Goal: Task Accomplishment & Management: Use online tool/utility

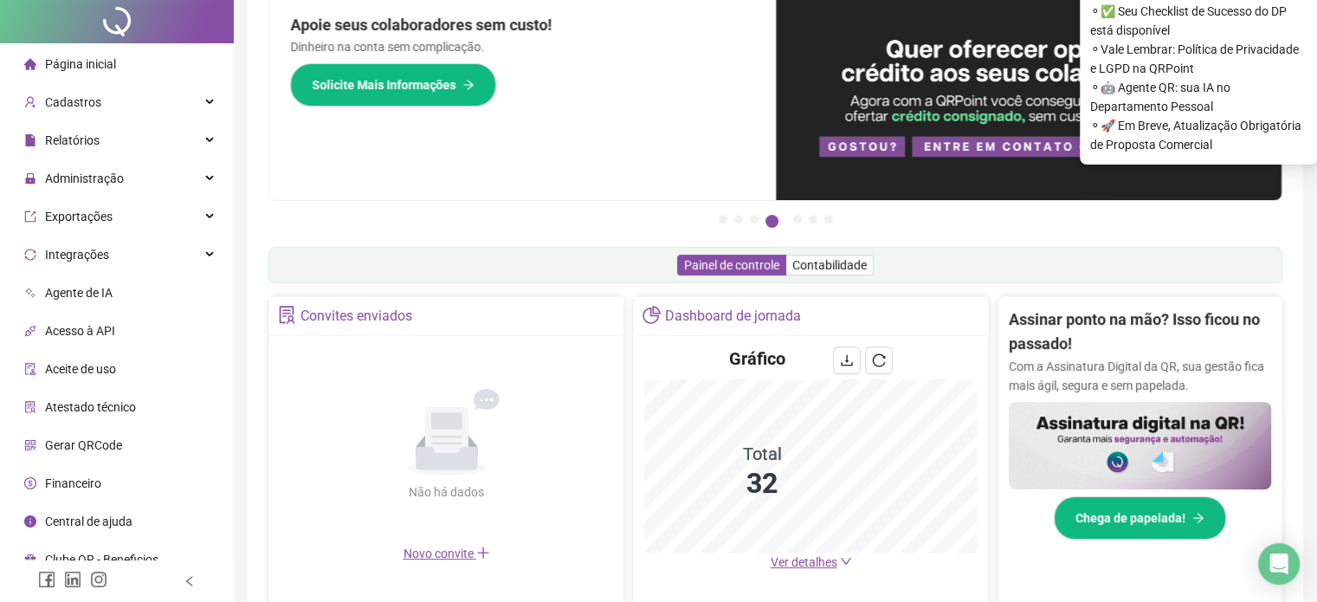
scroll to position [173, 0]
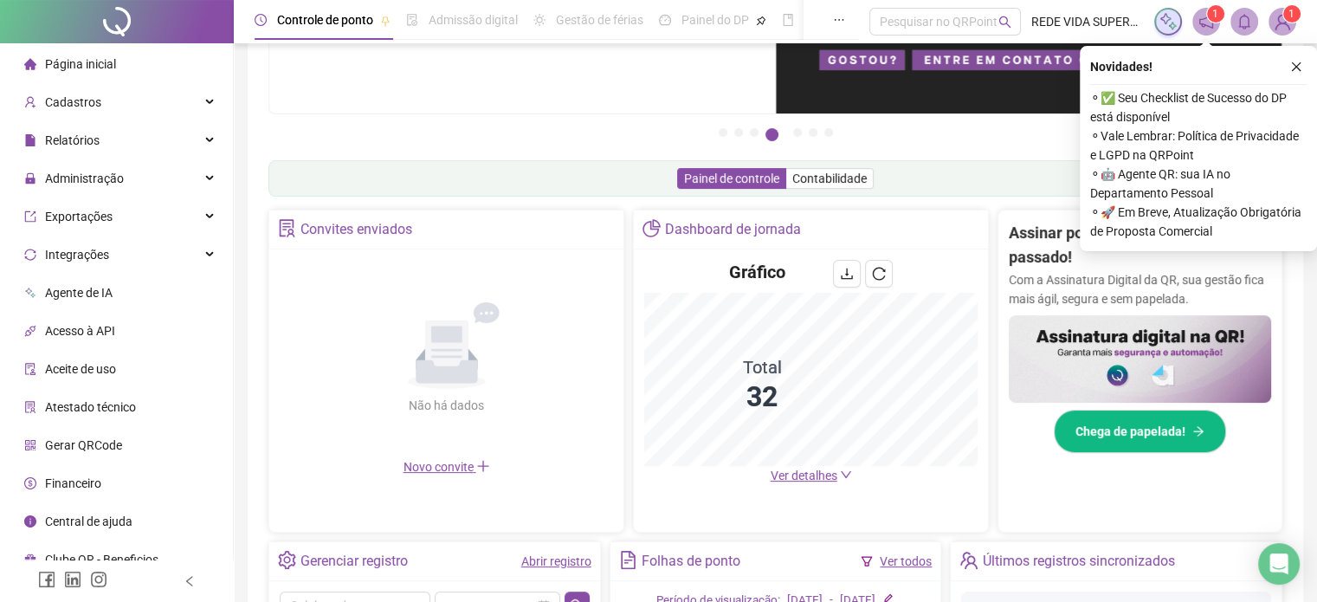
click at [578, 561] on link "Abrir registro" at bounding box center [556, 561] width 70 height 14
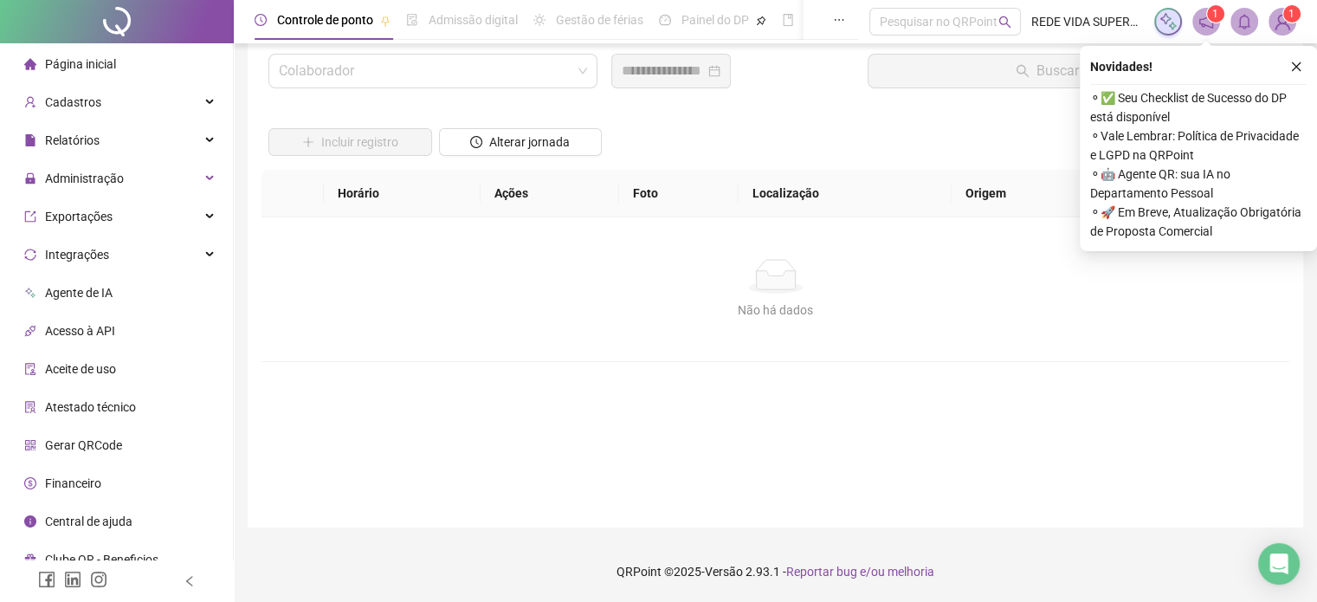
scroll to position [49, 0]
click at [464, 67] on input "search" at bounding box center [425, 71] width 293 height 33
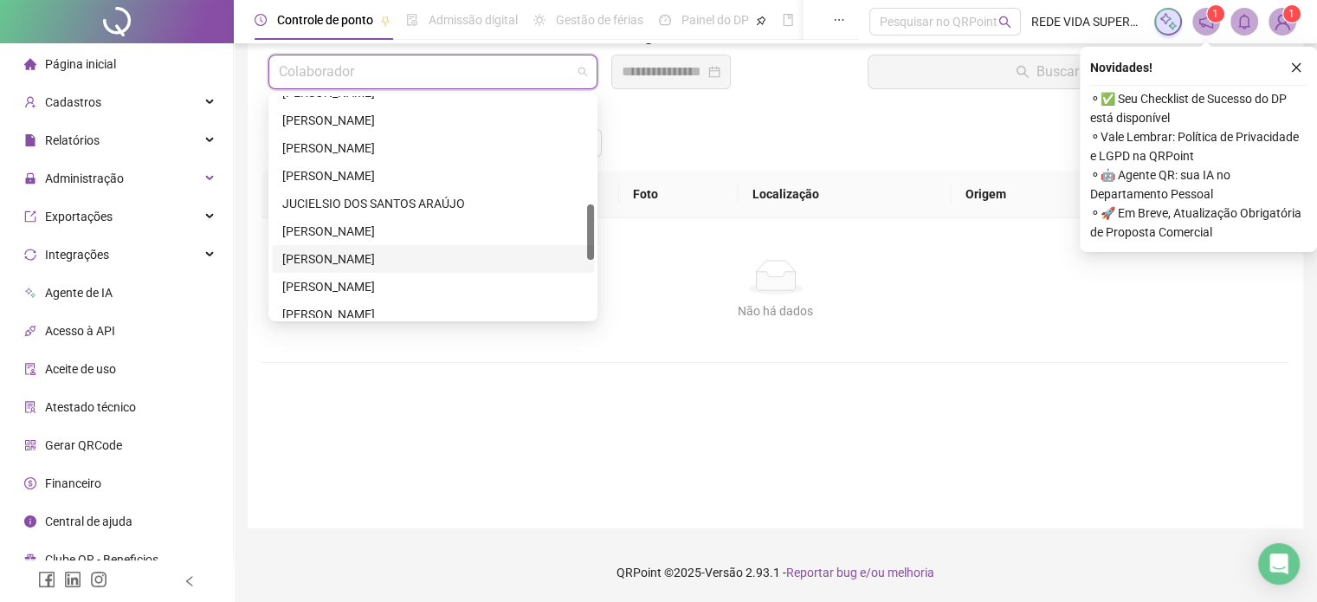
scroll to position [519, 0]
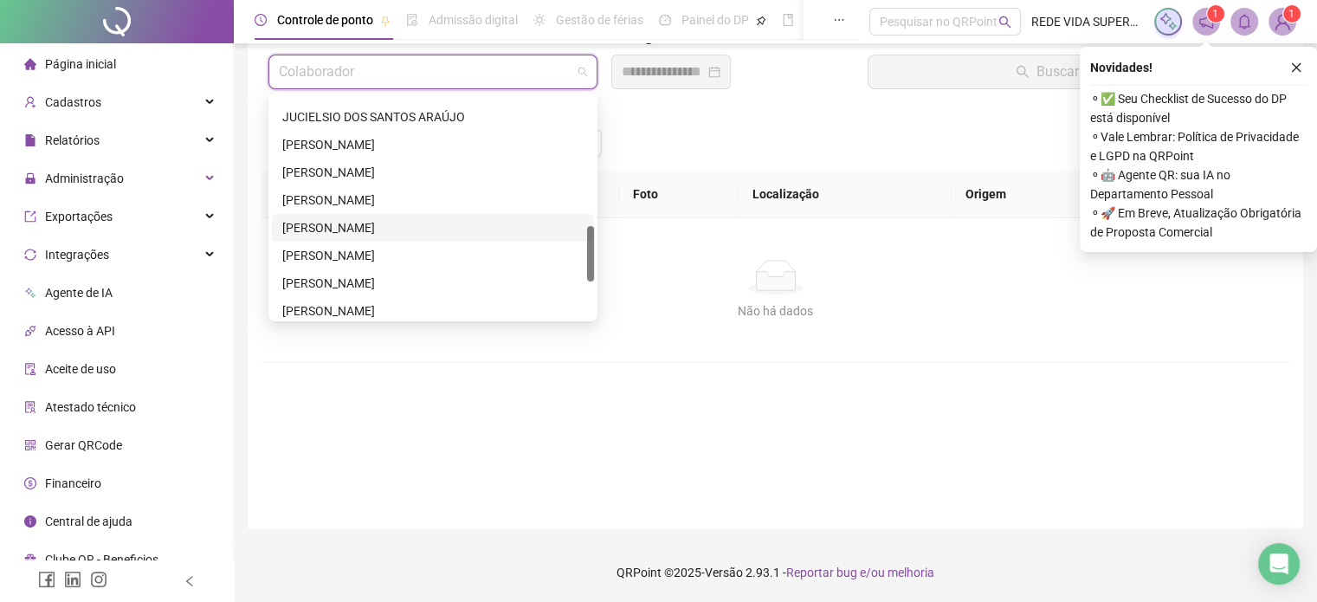
click at [404, 222] on div "[PERSON_NAME]" at bounding box center [432, 227] width 301 height 19
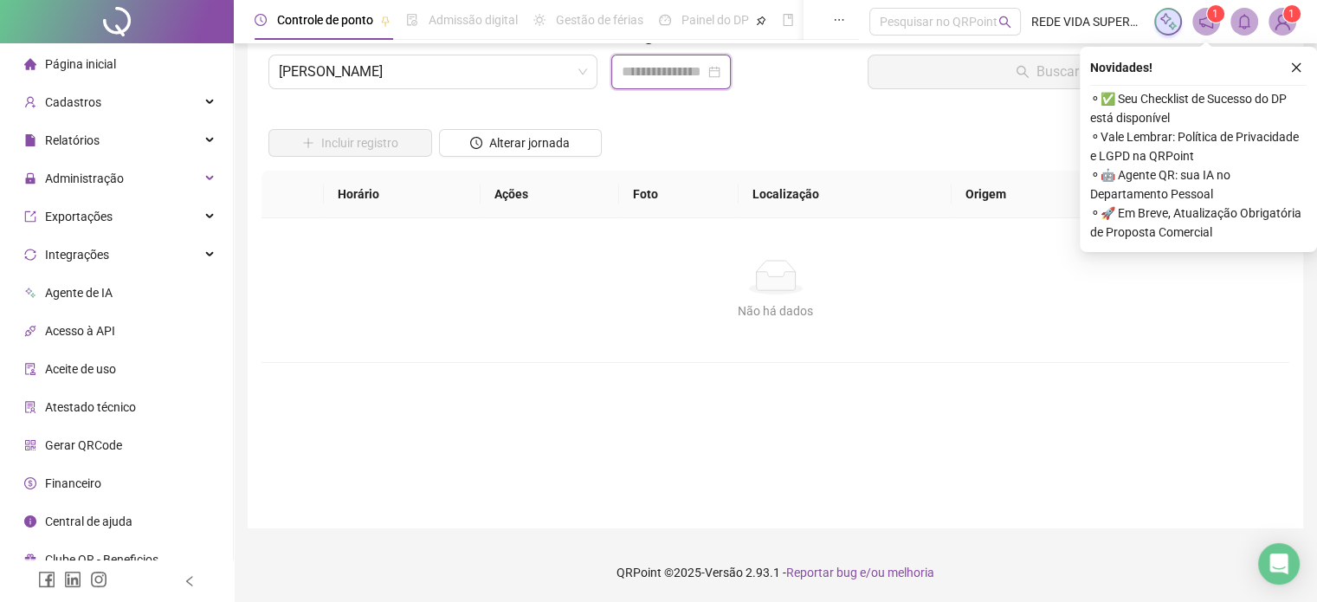
click at [652, 68] on input at bounding box center [663, 71] width 83 height 21
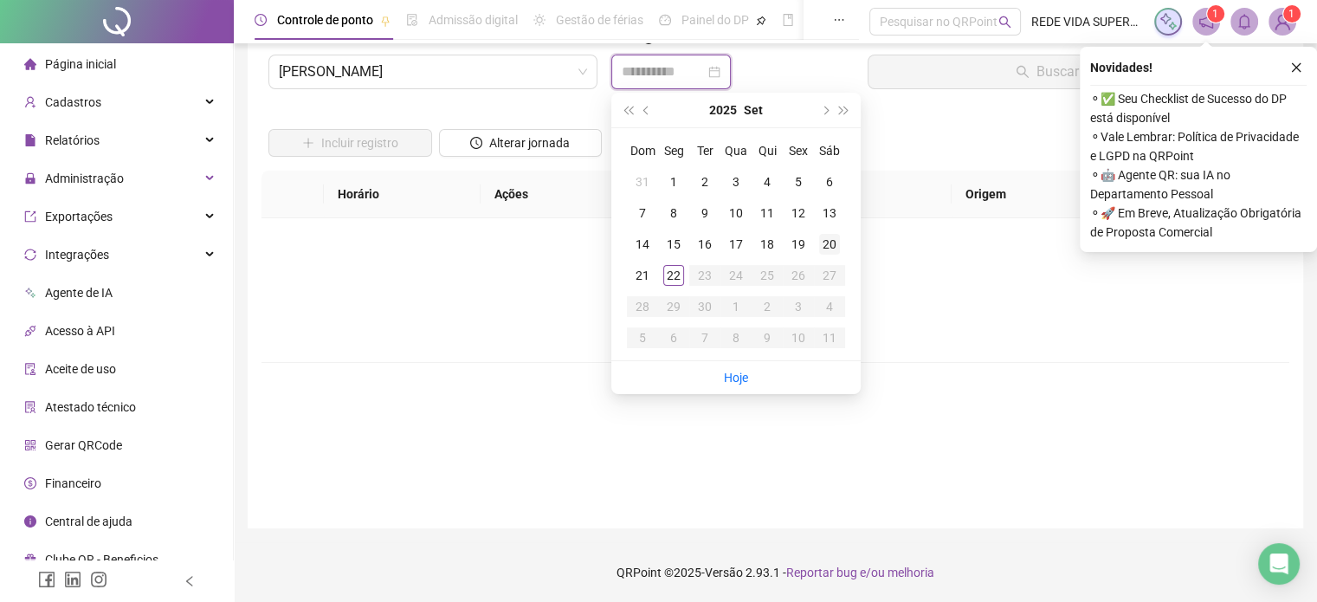
type input "**********"
click at [830, 245] on div "20" at bounding box center [829, 244] width 21 height 21
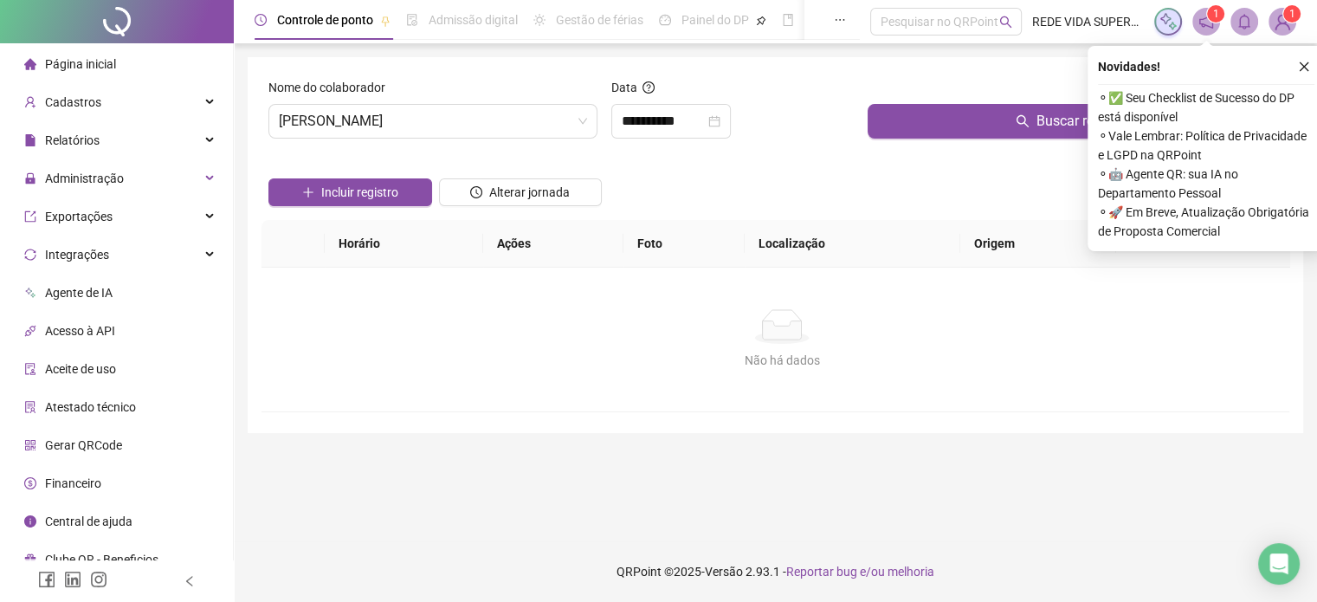
scroll to position [0, 0]
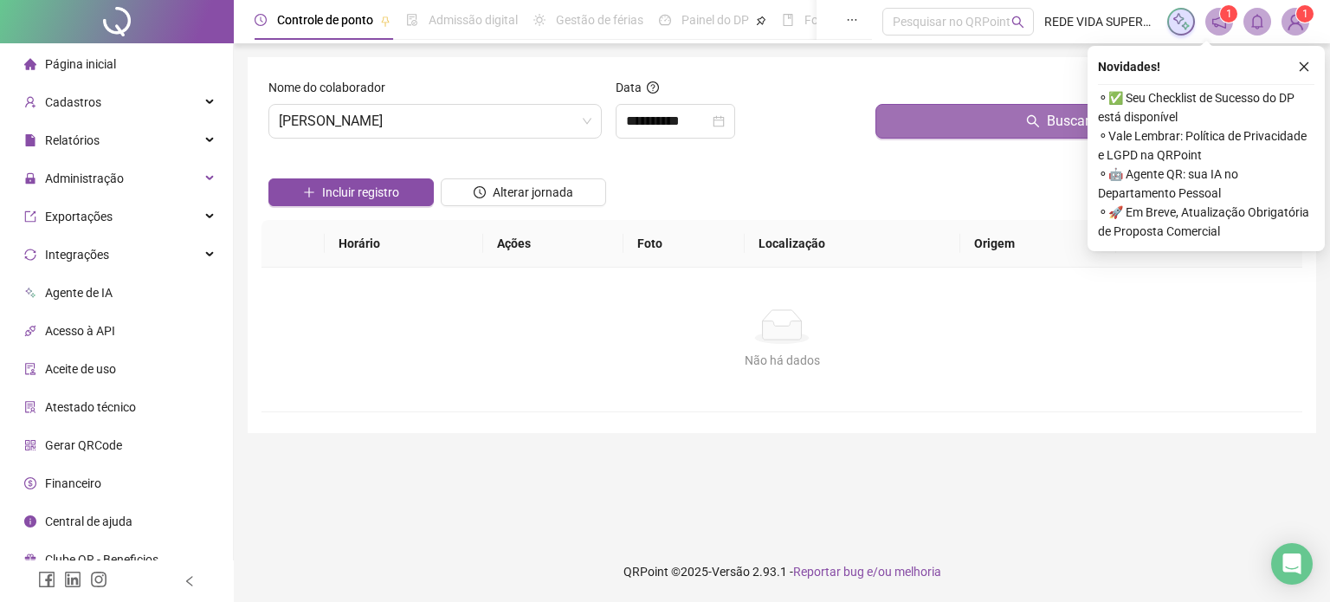
click at [942, 126] on button "Buscar registros" at bounding box center [1085, 121] width 420 height 35
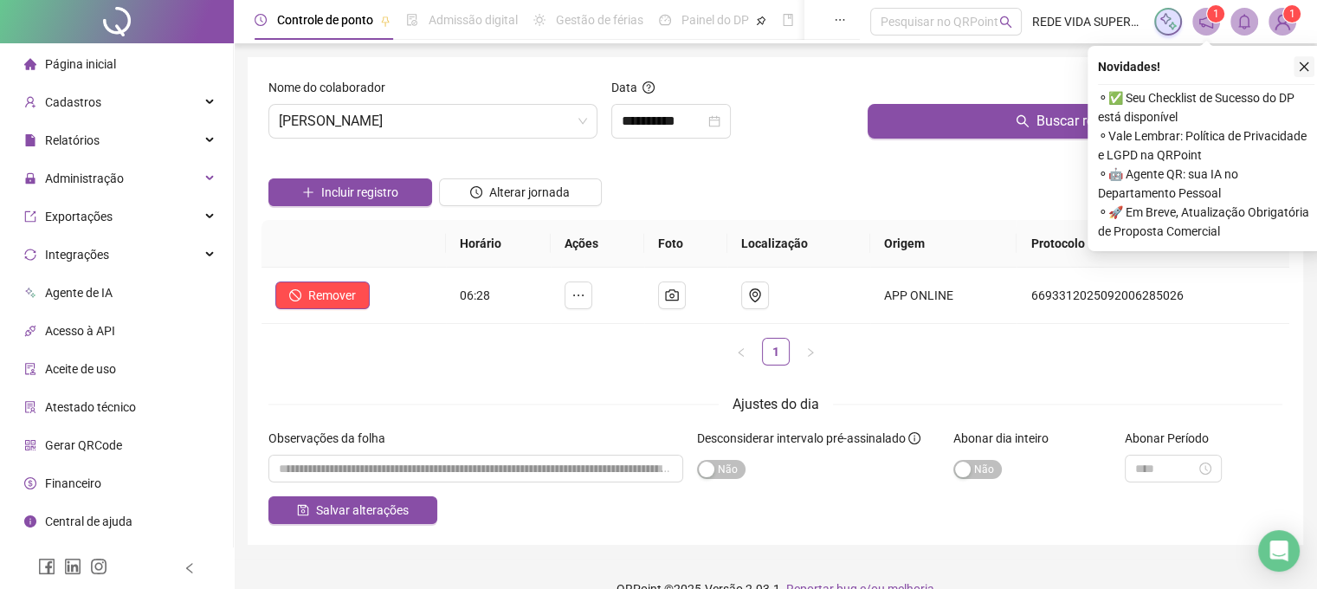
click at [1302, 68] on icon "close" at bounding box center [1304, 67] width 10 height 10
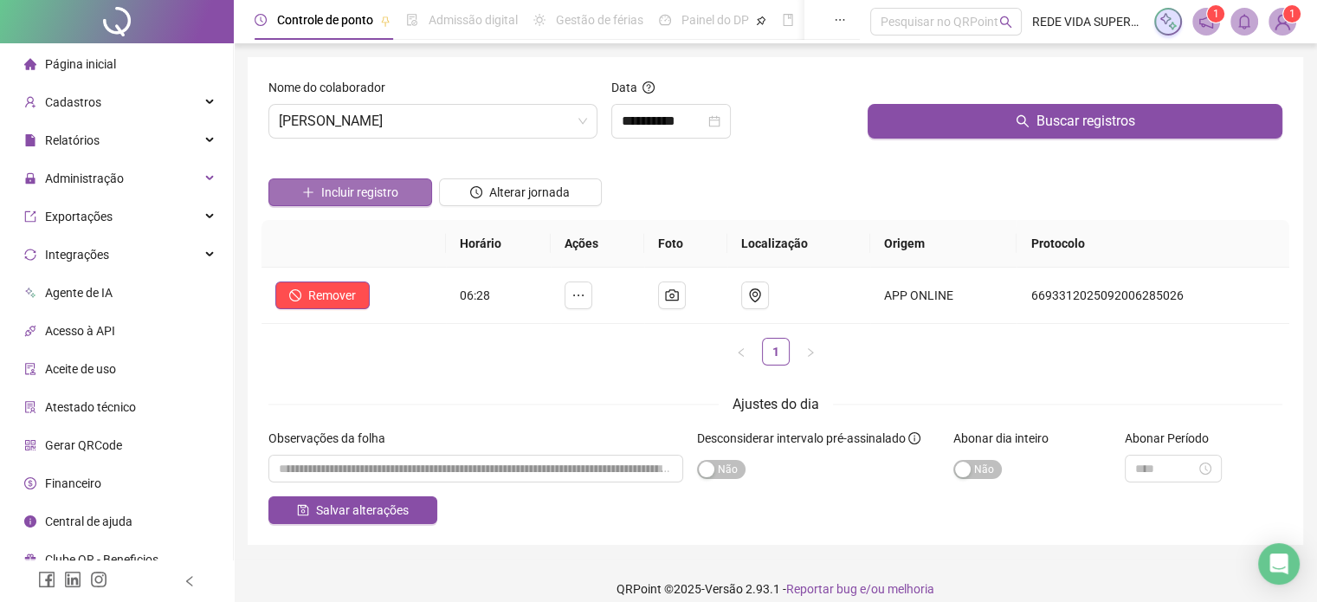
click at [409, 190] on button "Incluir registro" at bounding box center [350, 192] width 164 height 28
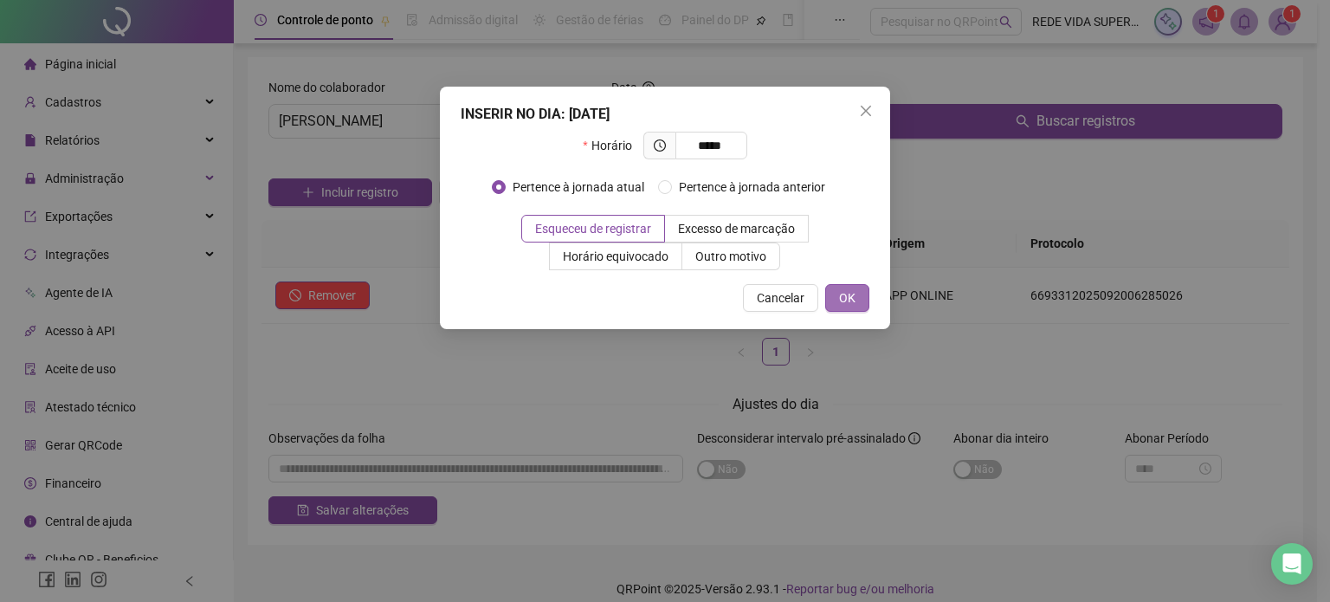
type input "*****"
click at [852, 299] on span "OK" at bounding box center [847, 297] width 16 height 19
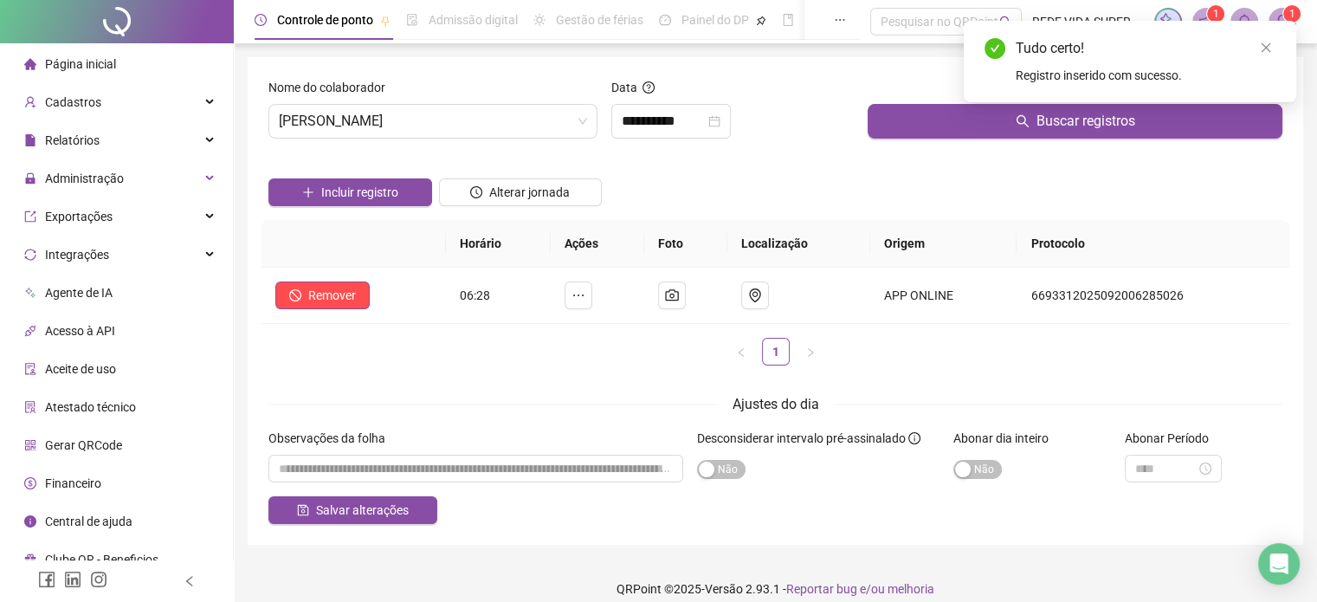
click at [370, 508] on span "Salvar alterações" at bounding box center [362, 509] width 93 height 19
